Goal: Transaction & Acquisition: Subscribe to service/newsletter

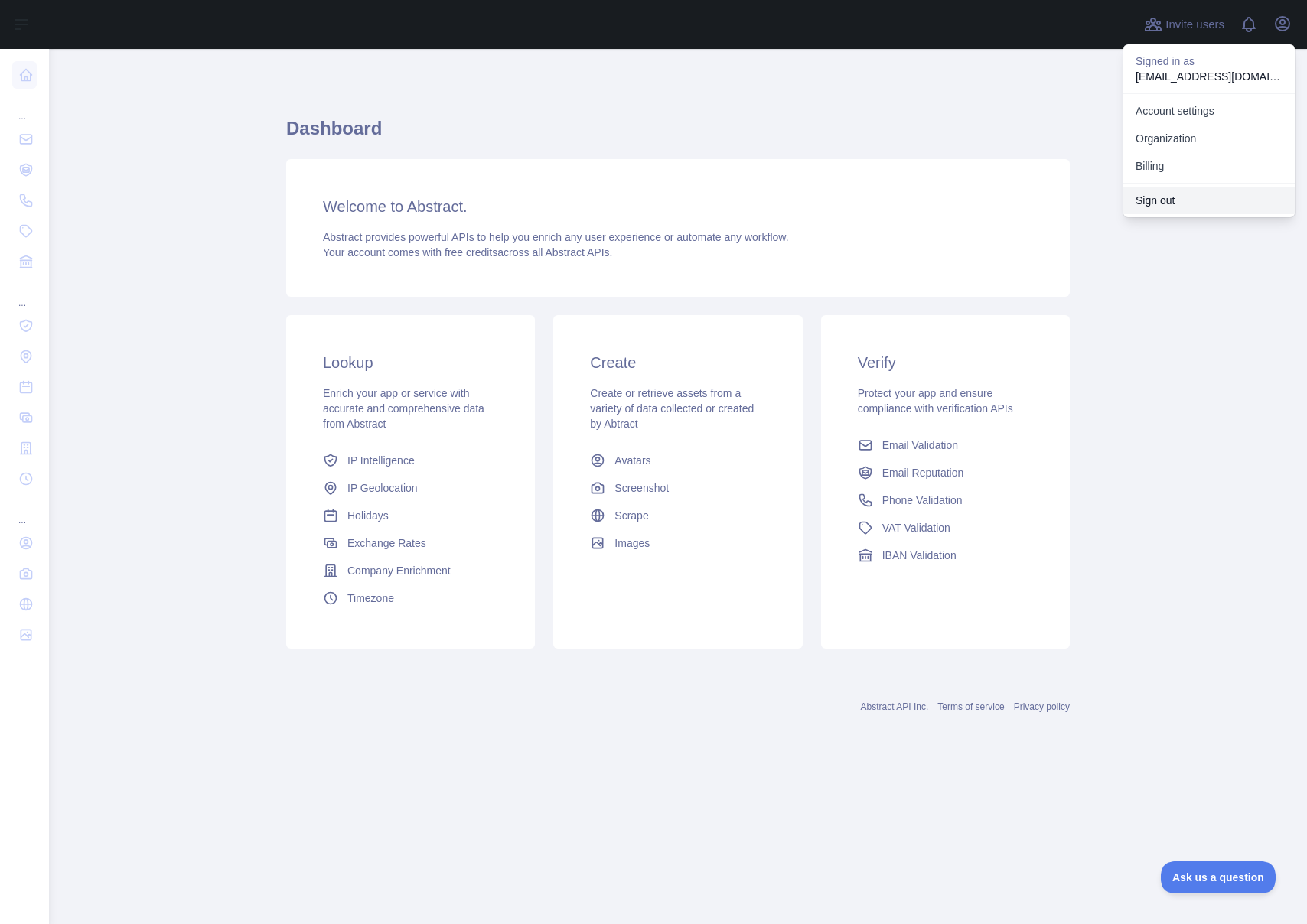
click at [1172, 197] on button "Sign out" at bounding box center [1208, 200] width 172 height 27
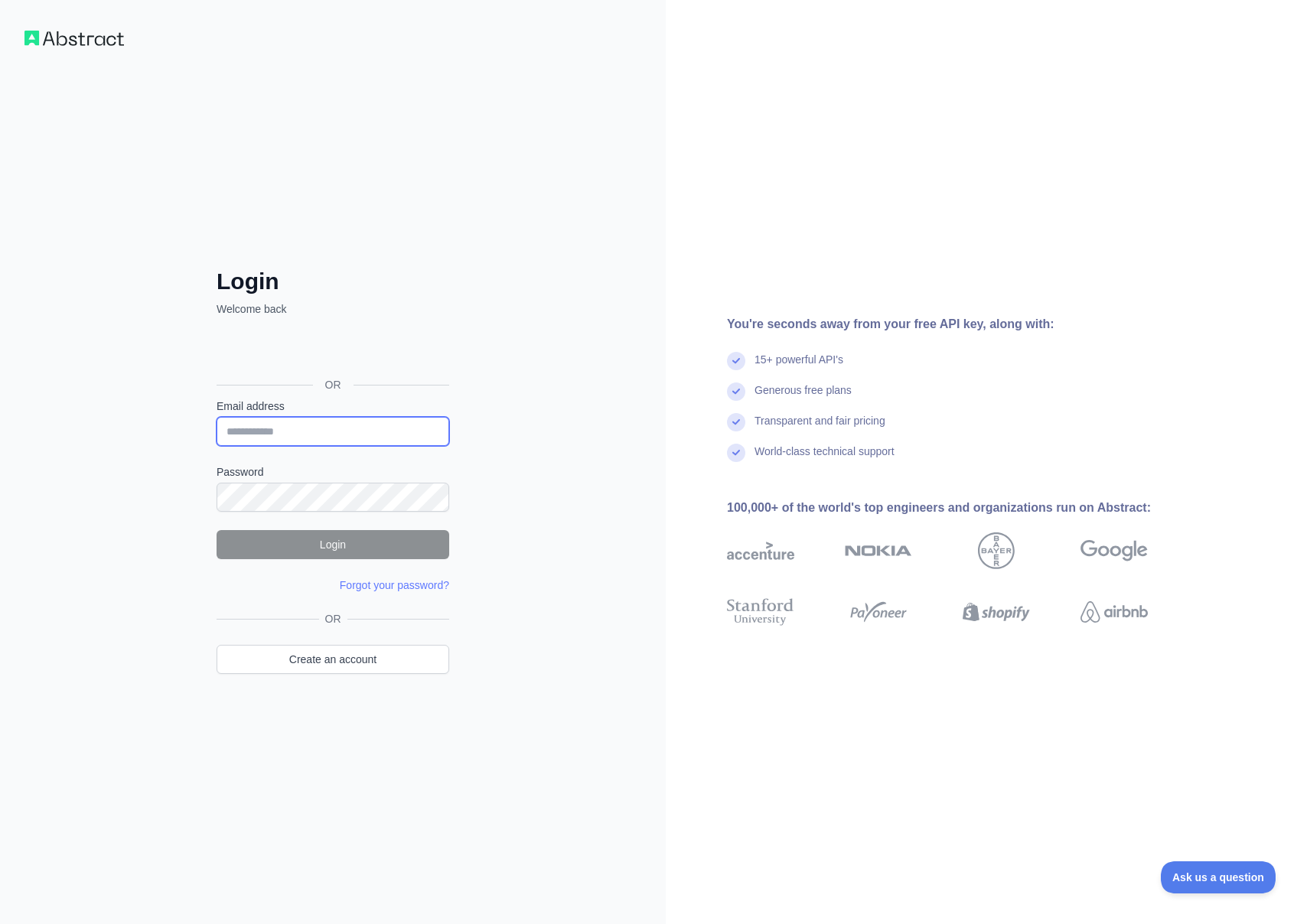
click at [342, 435] on input "Email address" at bounding box center [332, 431] width 232 height 29
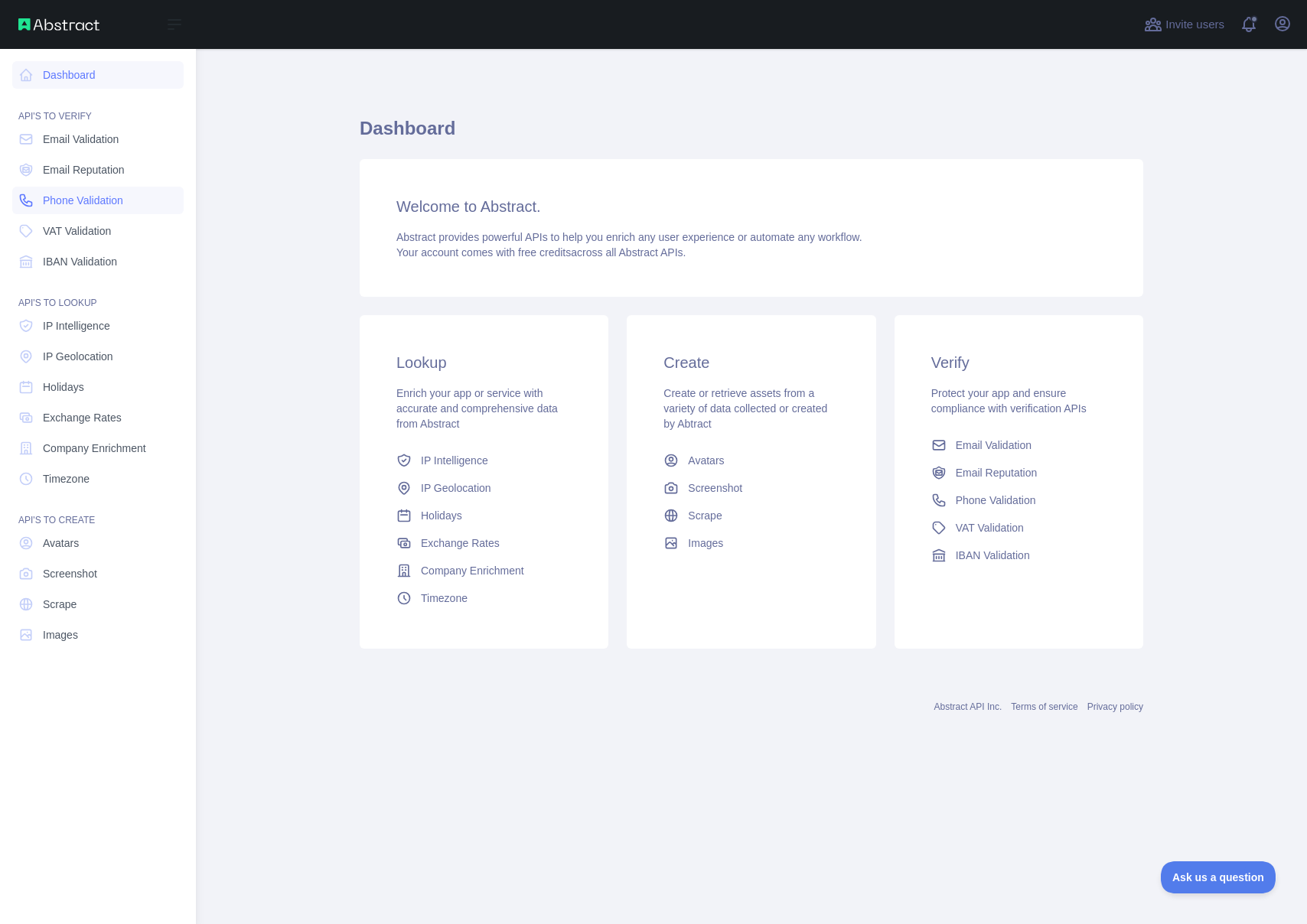
click at [83, 205] on span "Phone Validation" at bounding box center [83, 200] width 80 height 15
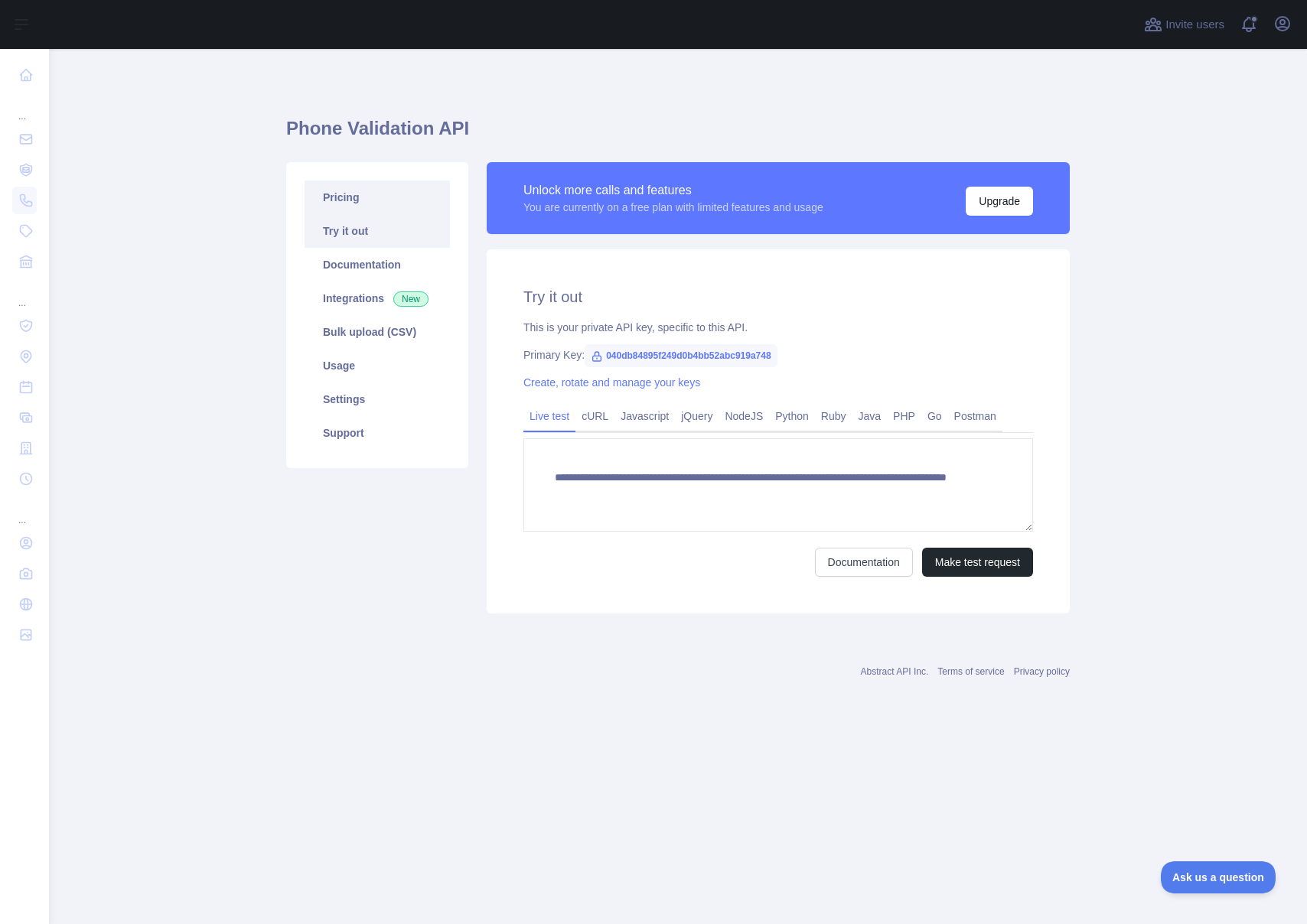
click at [345, 202] on link "Pricing" at bounding box center [376, 197] width 145 height 33
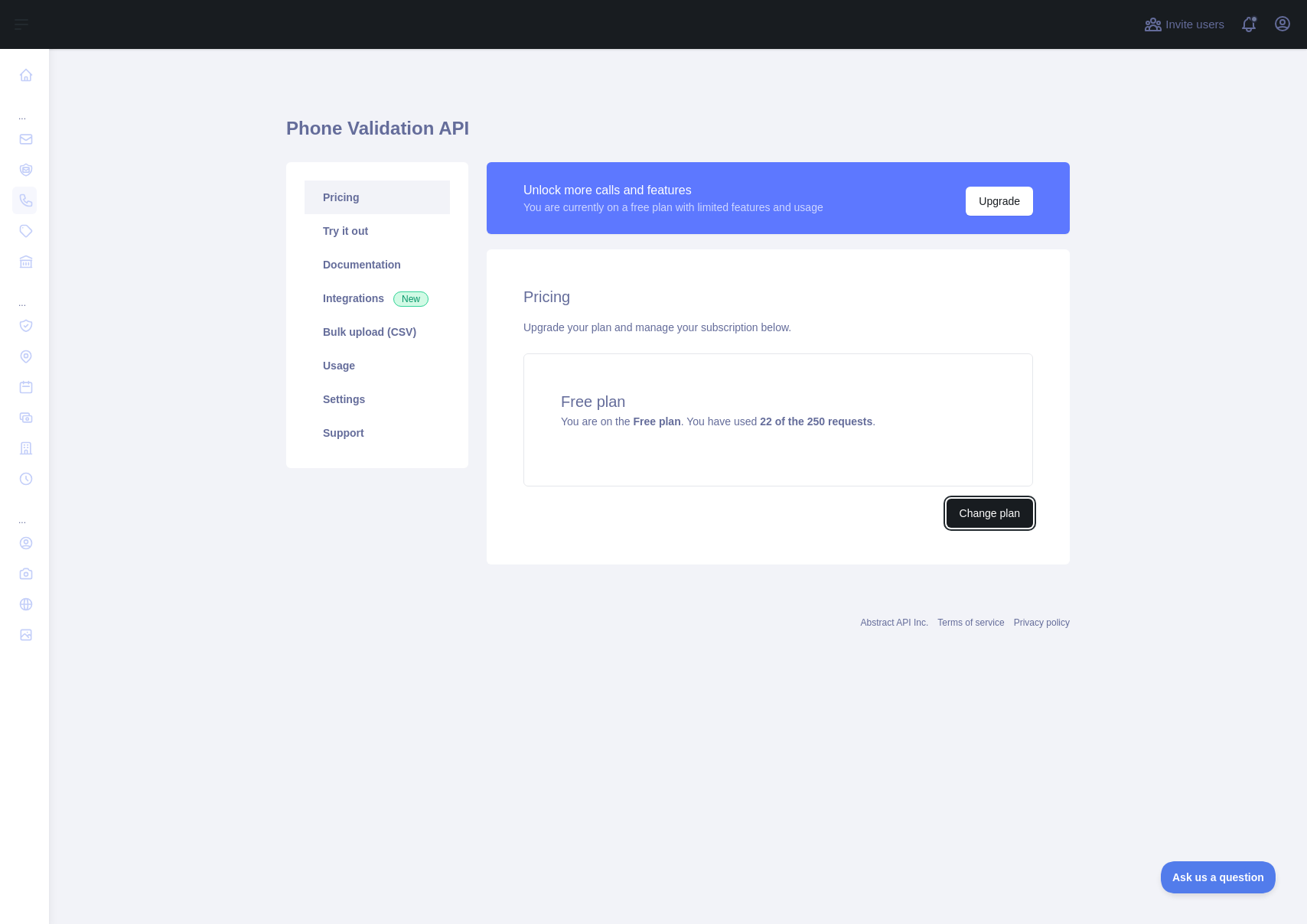
click at [981, 515] on button "Change plan" at bounding box center [989, 513] width 86 height 29
click at [752, 120] on h1 "Phone Validation API" at bounding box center [677, 135] width 784 height 37
